Goal: Leave review/rating

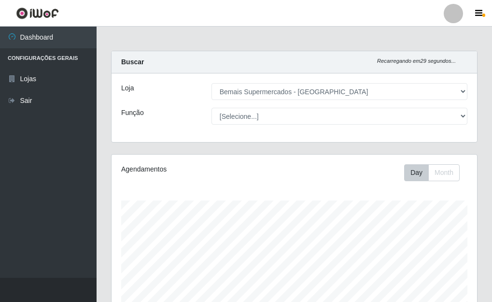
select select "249"
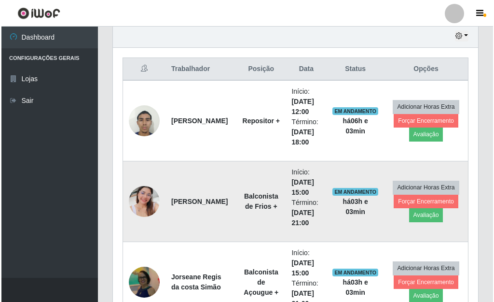
scroll to position [312, 0]
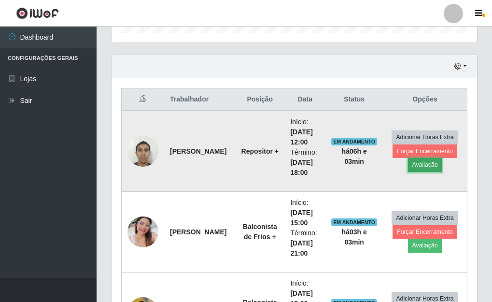
click at [429, 167] on button "Avaliação" at bounding box center [425, 165] width 34 height 14
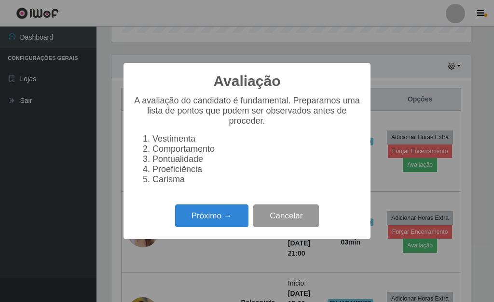
scroll to position [200, 359]
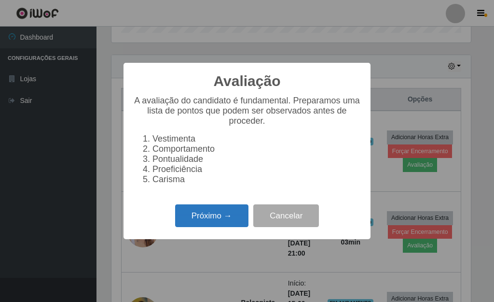
click at [224, 215] on button "Próximo →" at bounding box center [211, 215] width 73 height 23
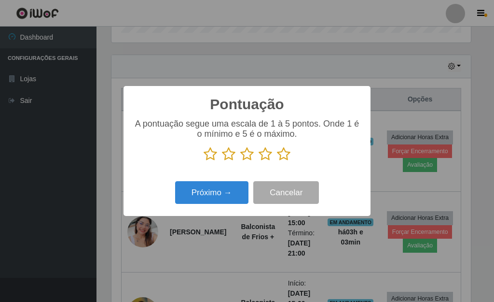
click at [282, 159] on icon at bounding box center [284, 154] width 14 height 14
click at [277, 161] on input "radio" at bounding box center [277, 161] width 0 height 0
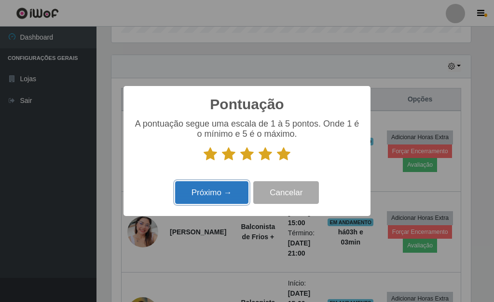
click at [228, 185] on button "Próximo →" at bounding box center [211, 192] width 73 height 23
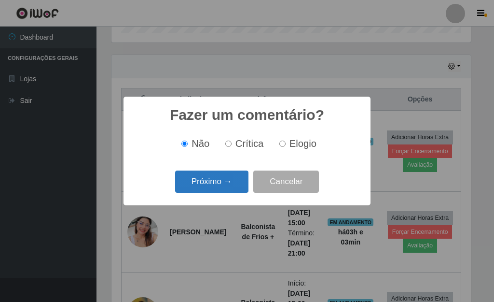
click at [229, 184] on button "Próximo →" at bounding box center [211, 181] width 73 height 23
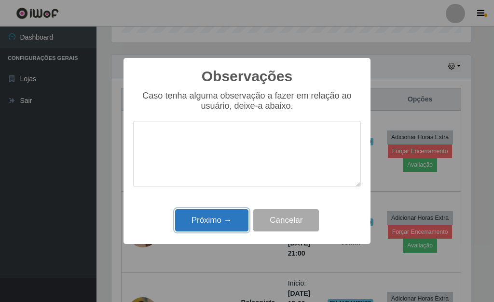
click at [228, 222] on button "Próximo →" at bounding box center [211, 220] width 73 height 23
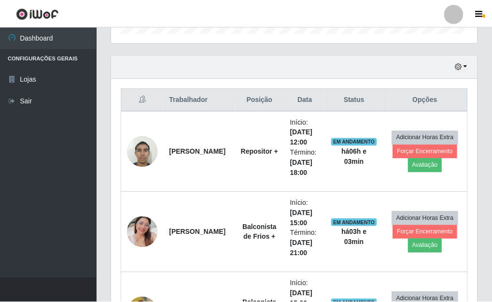
scroll to position [200, 365]
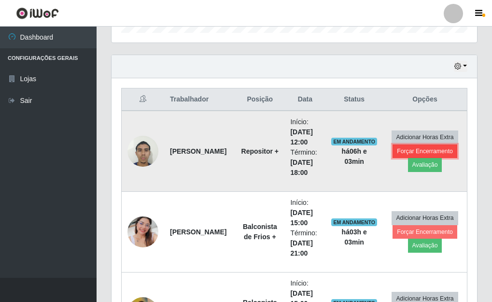
click at [440, 151] on button "Forçar Encerramento" at bounding box center [424, 151] width 65 height 14
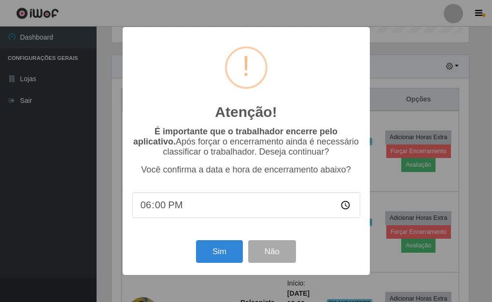
scroll to position [200, 359]
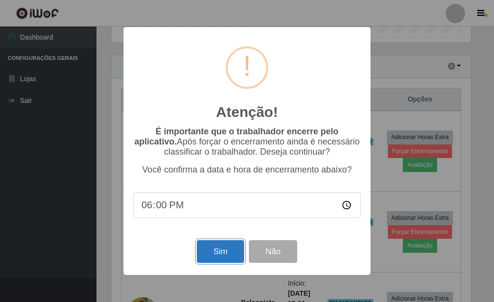
click at [234, 250] on button "Sim" at bounding box center [220, 251] width 47 height 23
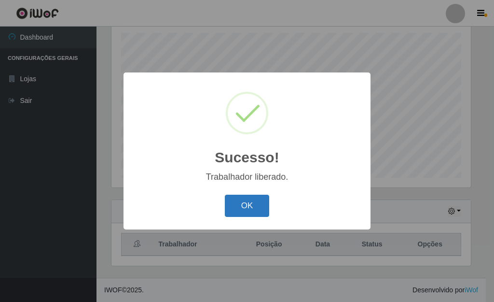
click at [244, 215] on button "OK" at bounding box center [247, 205] width 45 height 23
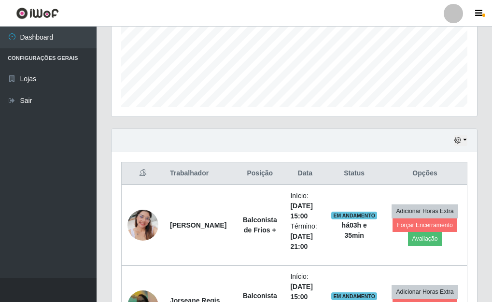
scroll to position [233, 0]
